Goal: Information Seeking & Learning: Learn about a topic

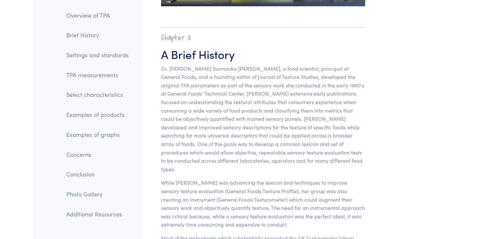
scroll to position [403, 0]
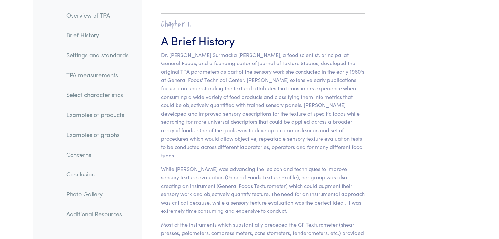
click at [85, 79] on link "TPA measurements" at bounding box center [97, 75] width 73 height 15
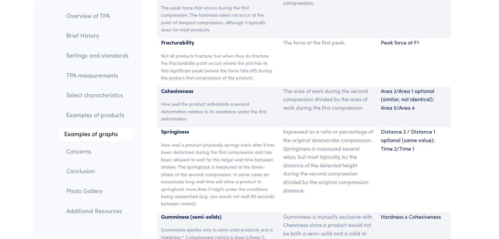
scroll to position [4397, 0]
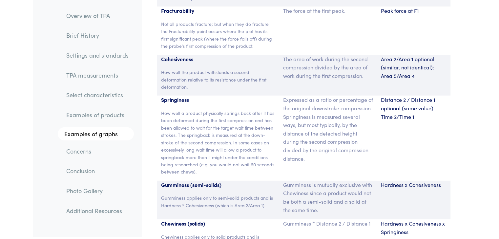
click at [83, 152] on link "Concerns" at bounding box center [97, 151] width 73 height 15
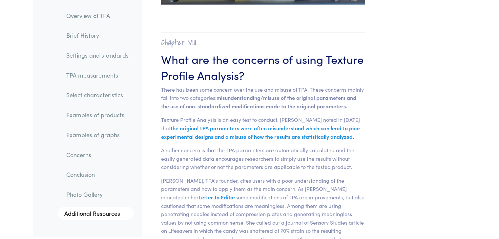
scroll to position [9668, 0]
click at [80, 172] on link "Conclusion" at bounding box center [97, 174] width 73 height 15
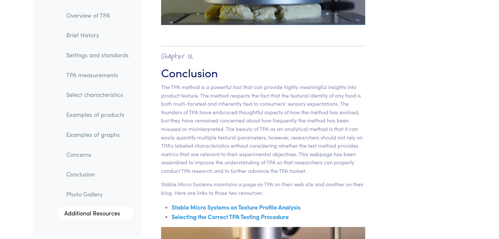
scroll to position [10485, 0]
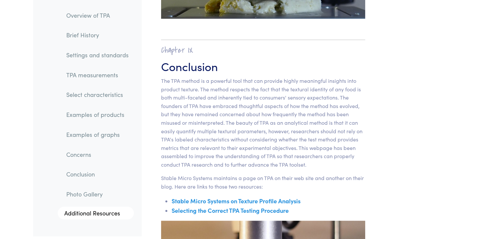
click at [83, 195] on link "Photo Gallery" at bounding box center [97, 194] width 73 height 15
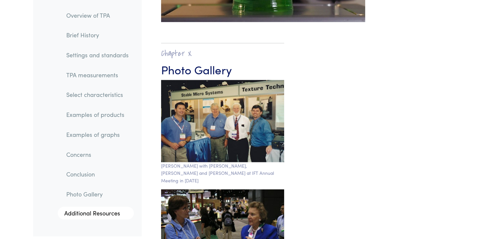
scroll to position [10783, 0]
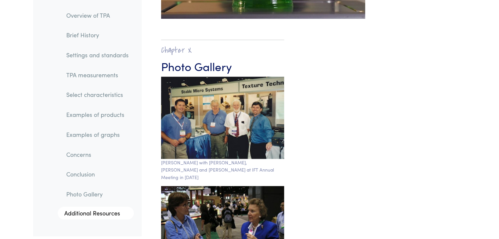
click at [87, 213] on link "Additional Resources" at bounding box center [96, 213] width 76 height 13
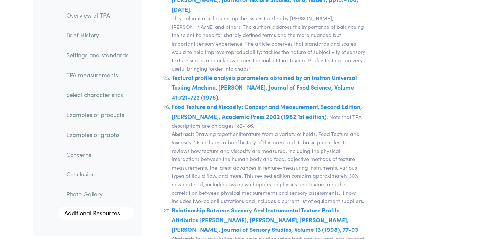
scroll to position [13276, 0]
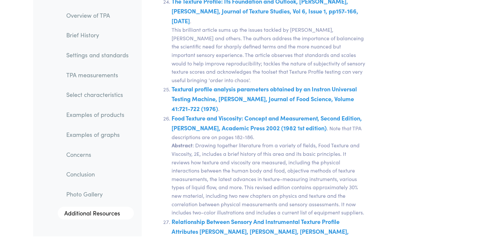
click at [92, 136] on link "Examples of graphs" at bounding box center [97, 134] width 73 height 15
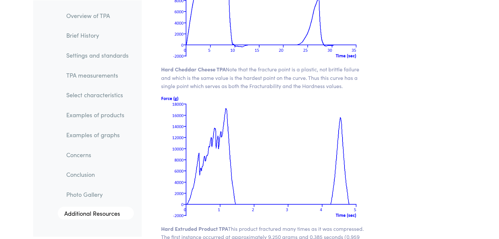
scroll to position [8869, 0]
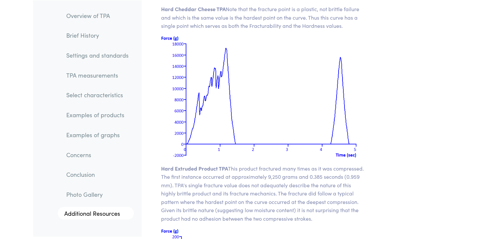
click at [106, 97] on link "Select characteristics" at bounding box center [97, 95] width 73 height 15
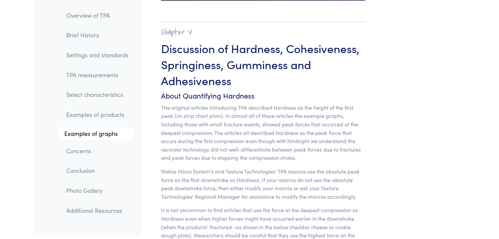
scroll to position [5105, 0]
click at [101, 76] on link "TPA measurements" at bounding box center [97, 75] width 73 height 15
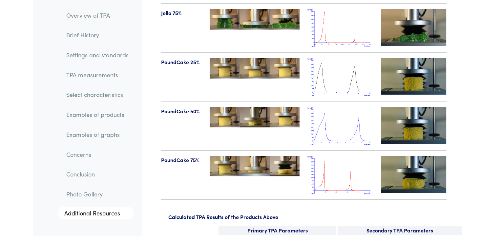
scroll to position [7696, 0]
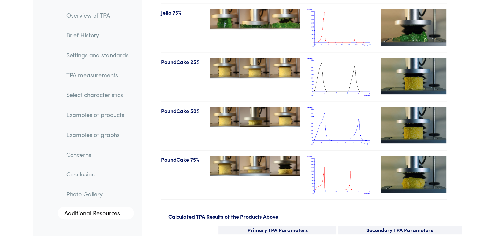
click at [289, 156] on img at bounding box center [255, 166] width 90 height 20
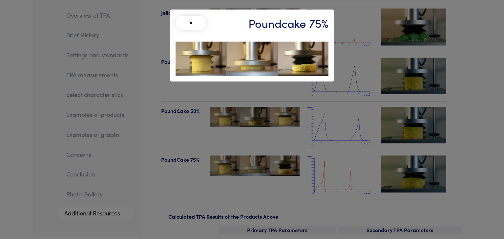
click at [196, 25] on button "×" at bounding box center [190, 23] width 31 height 14
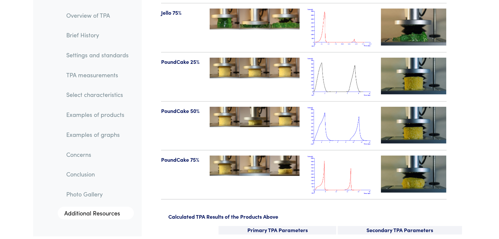
click at [399, 156] on img at bounding box center [414, 174] width 66 height 37
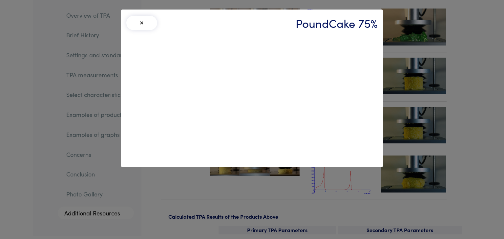
click at [405, 52] on div "× PoundCake 75%" at bounding box center [252, 119] width 504 height 239
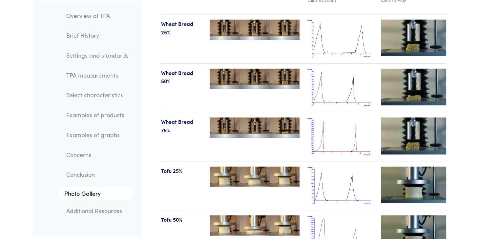
scroll to position [6849, 0]
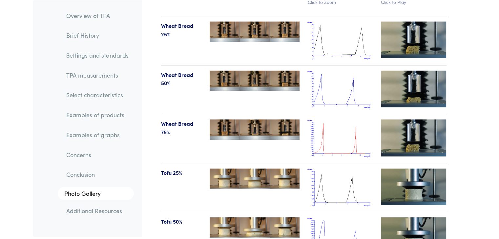
click at [402, 132] on img at bounding box center [414, 138] width 66 height 37
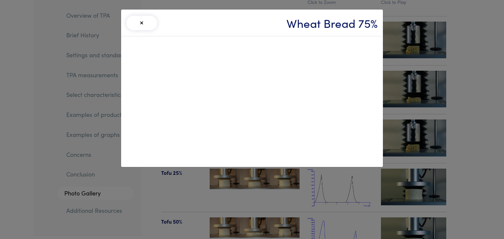
click at [139, 26] on button "×" at bounding box center [141, 23] width 31 height 14
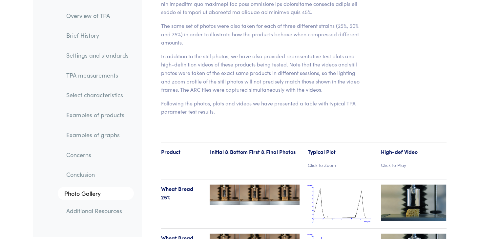
scroll to position [6674, 0]
